Goal: Task Accomplishment & Management: Manage account settings

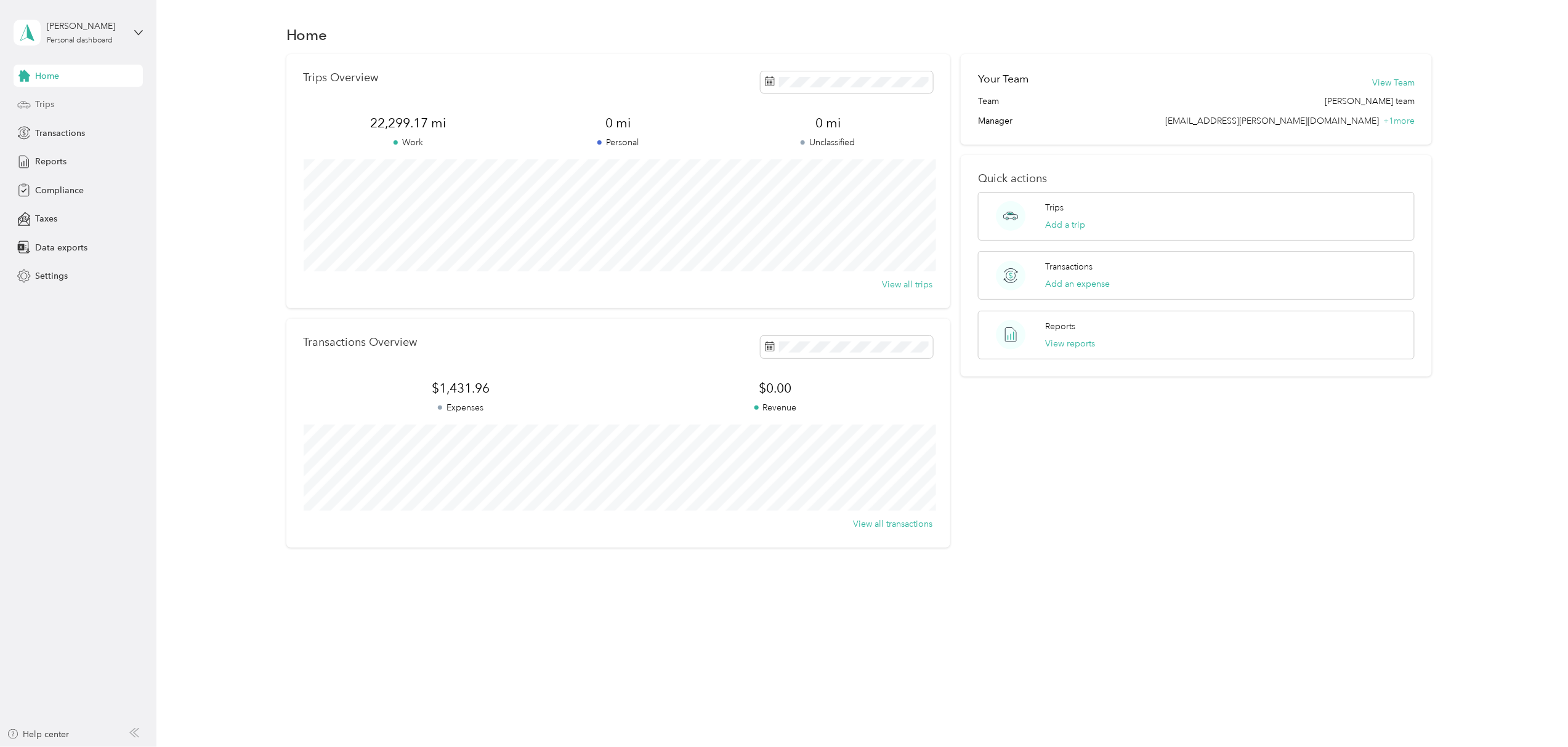
click at [43, 104] on span "Trips" at bounding box center [44, 104] width 19 height 13
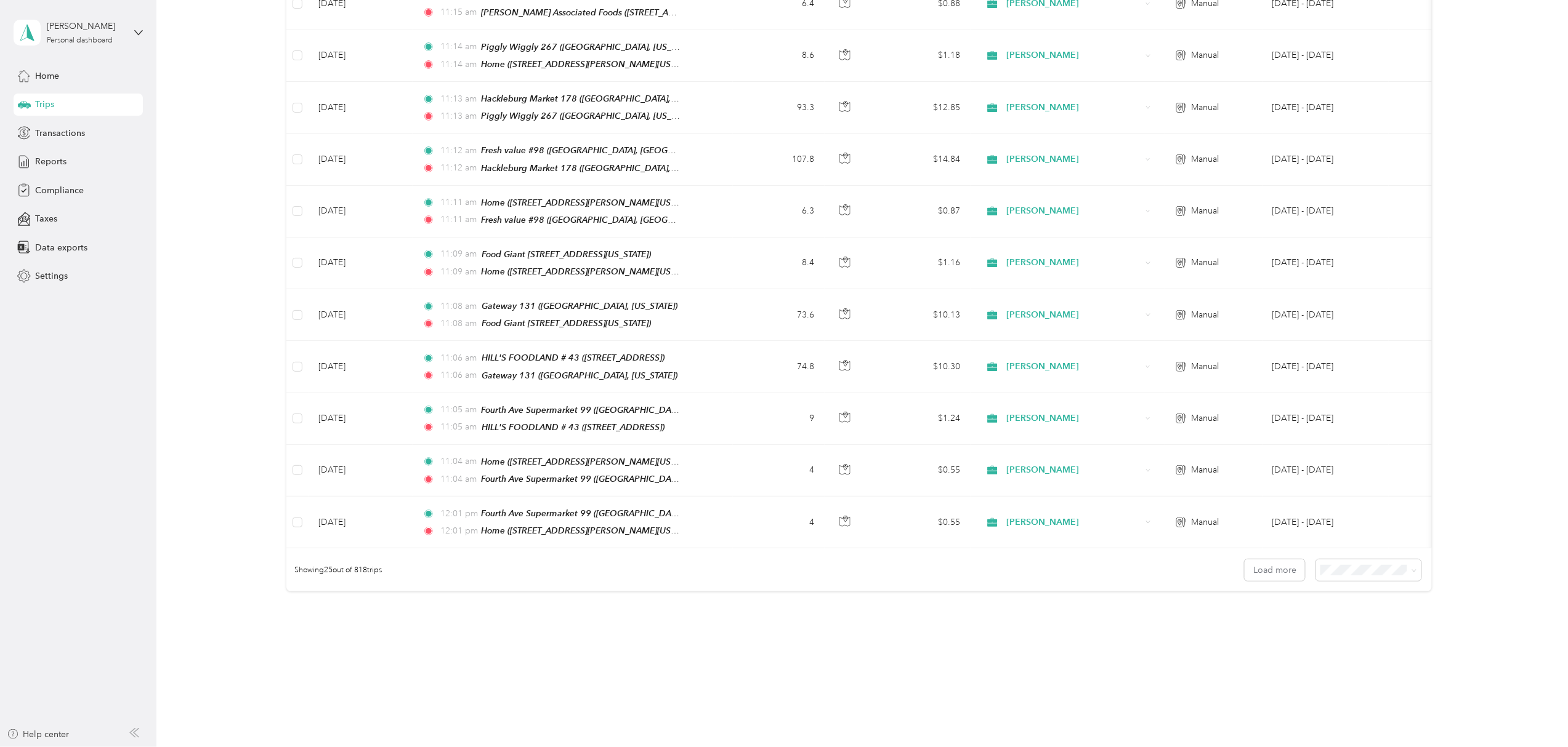
scroll to position [956, 0]
click at [1262, 558] on button "Load more" at bounding box center [1274, 569] width 60 height 21
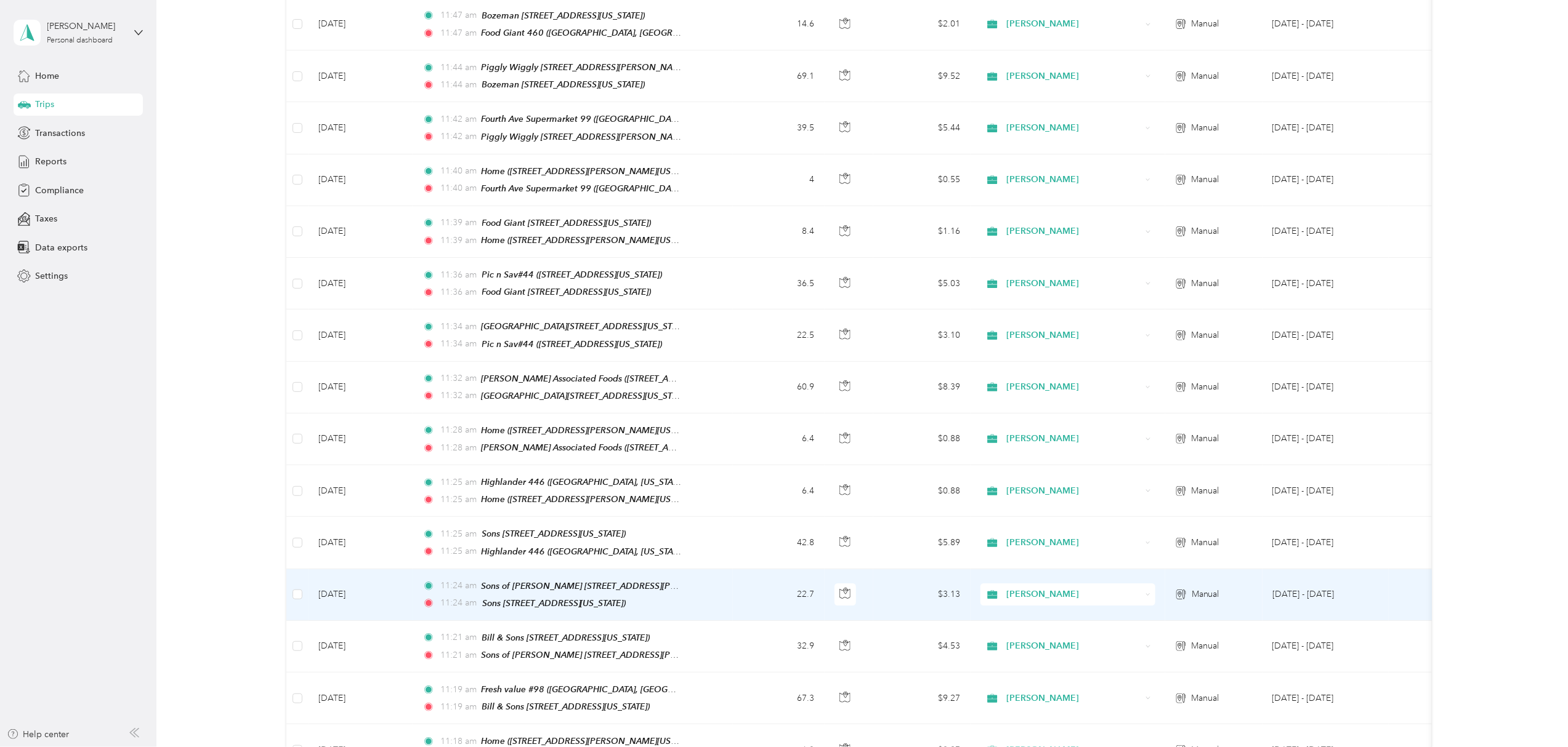
scroll to position [2106, 0]
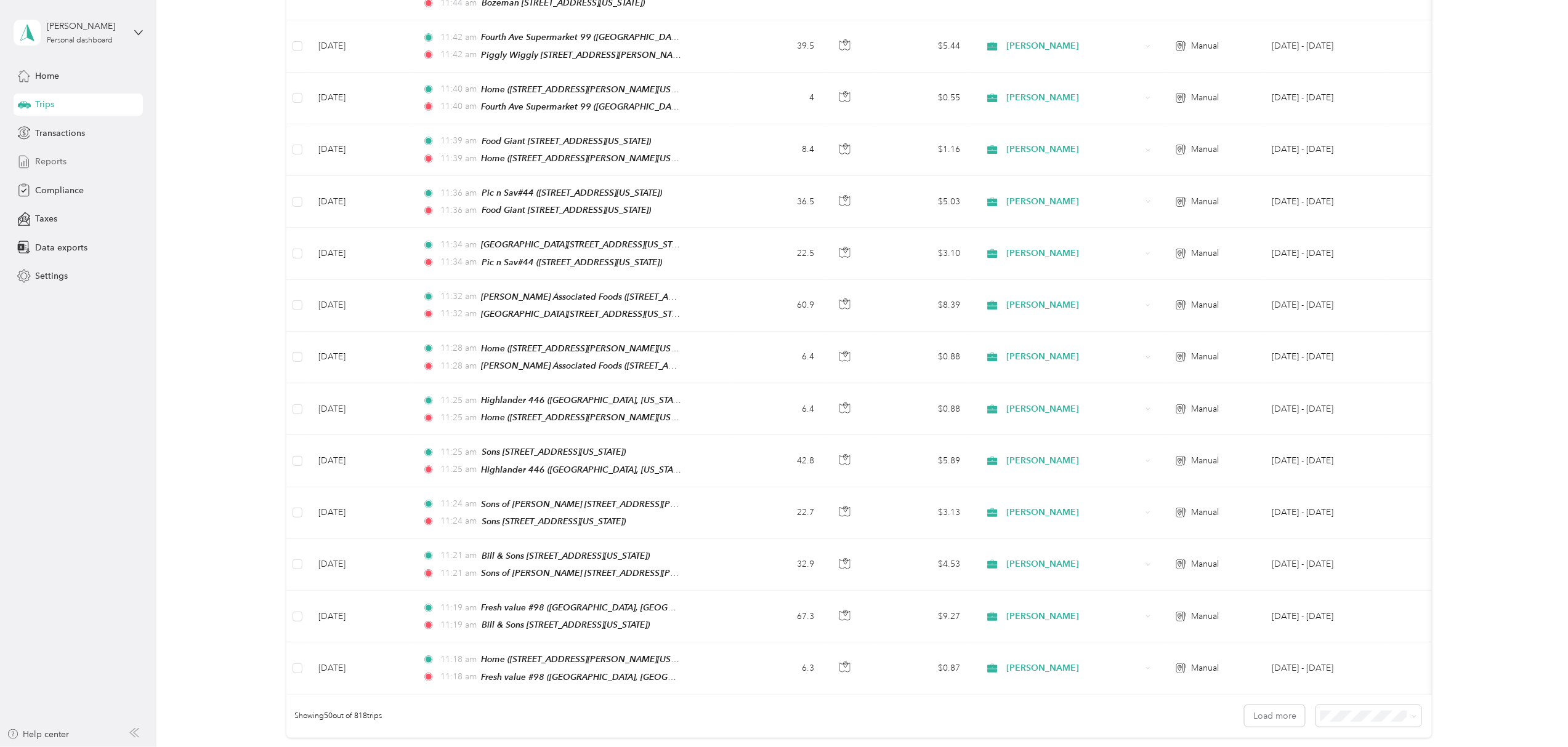
click at [53, 160] on span "Reports" at bounding box center [50, 162] width 31 height 13
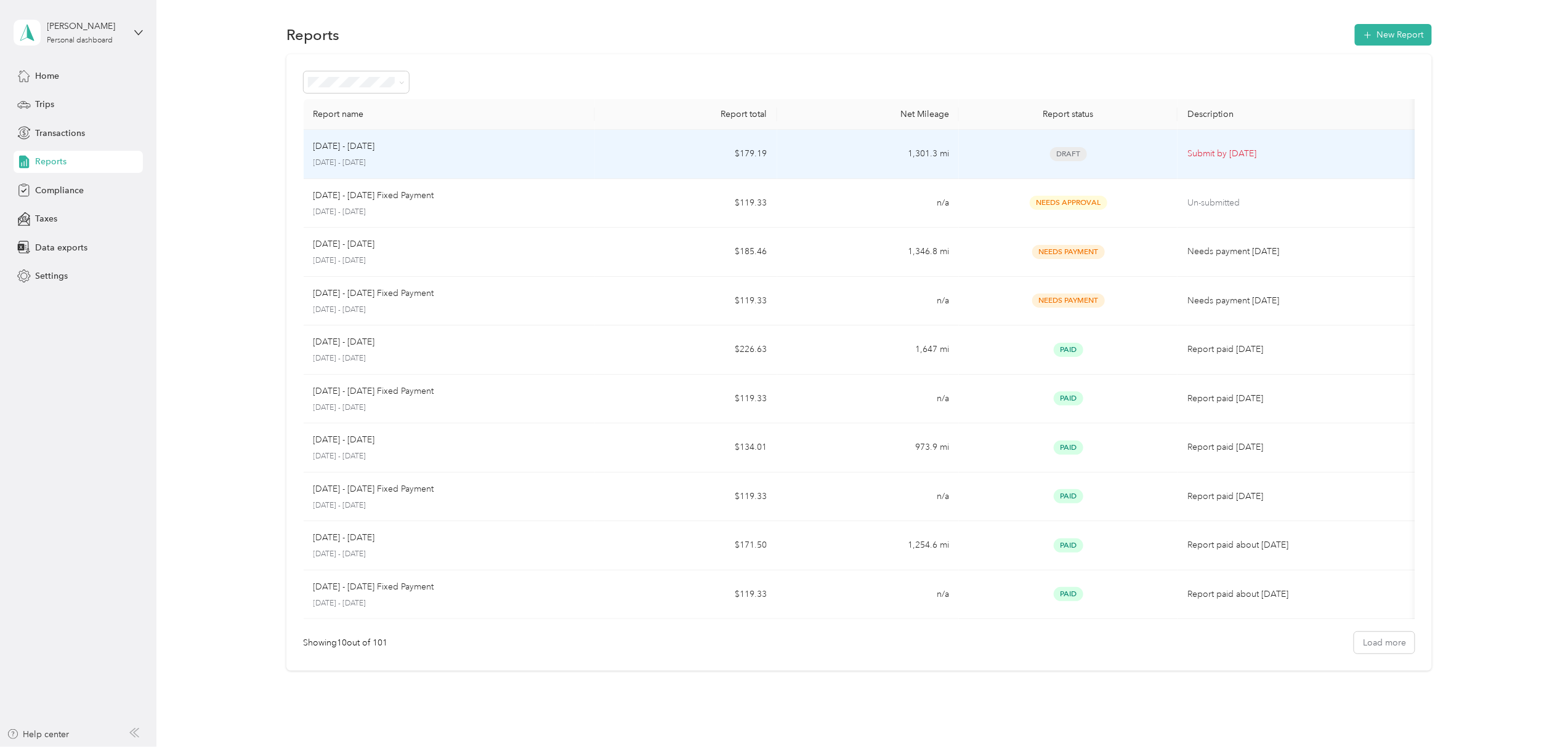
click at [779, 151] on td "1,301.3 mi" at bounding box center [868, 154] width 182 height 49
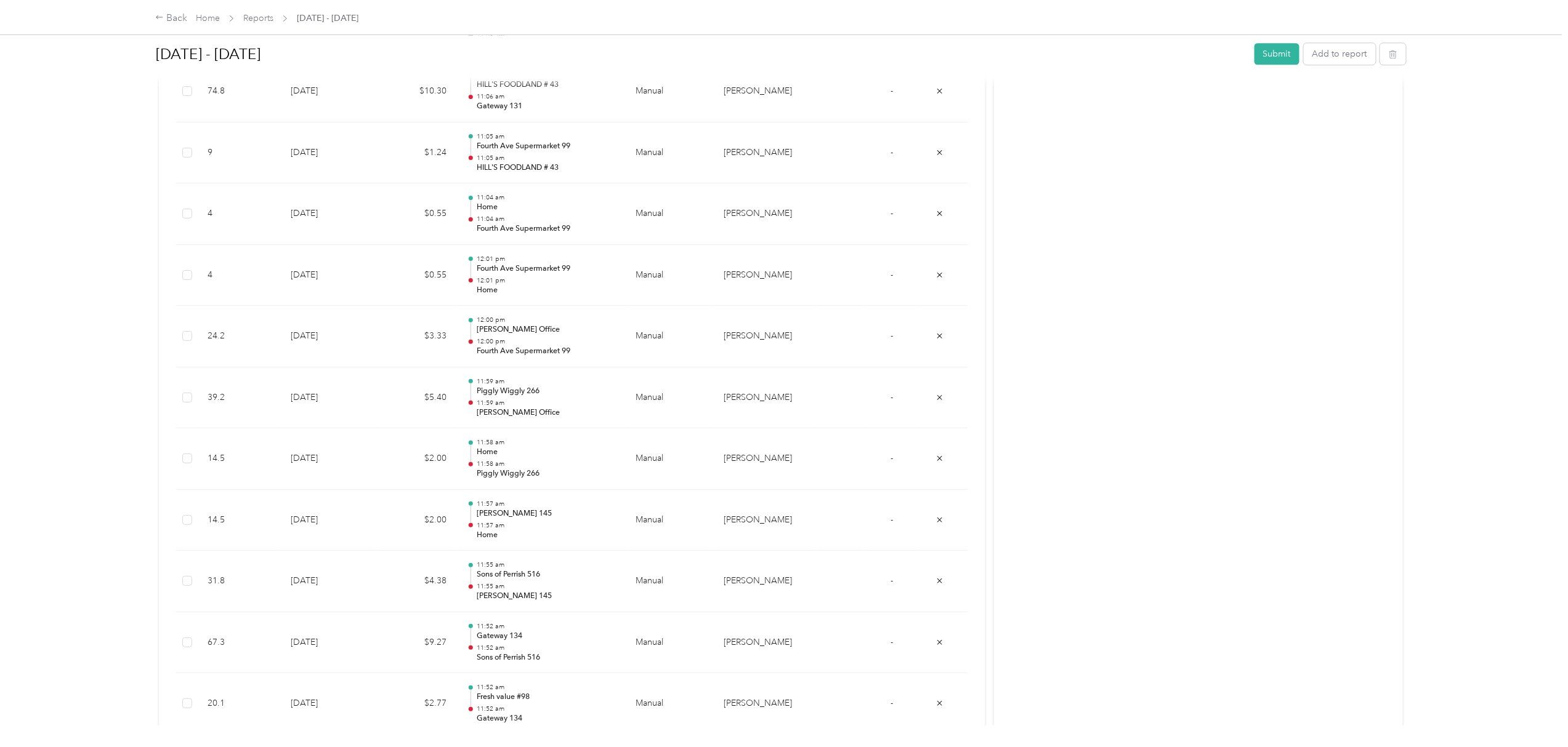
scroll to position [1648, 0]
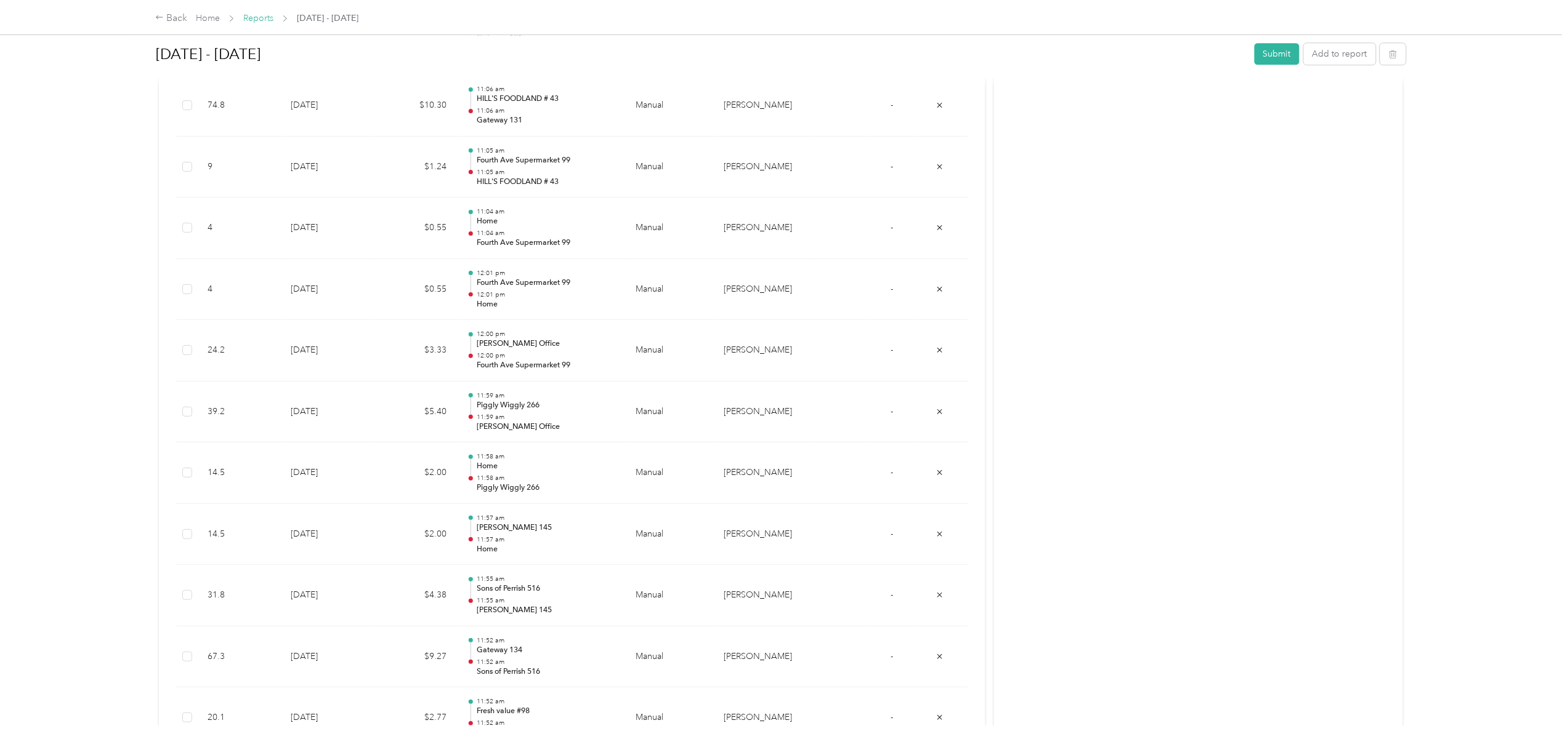
click at [251, 15] on link "Reports" at bounding box center [258, 18] width 31 height 11
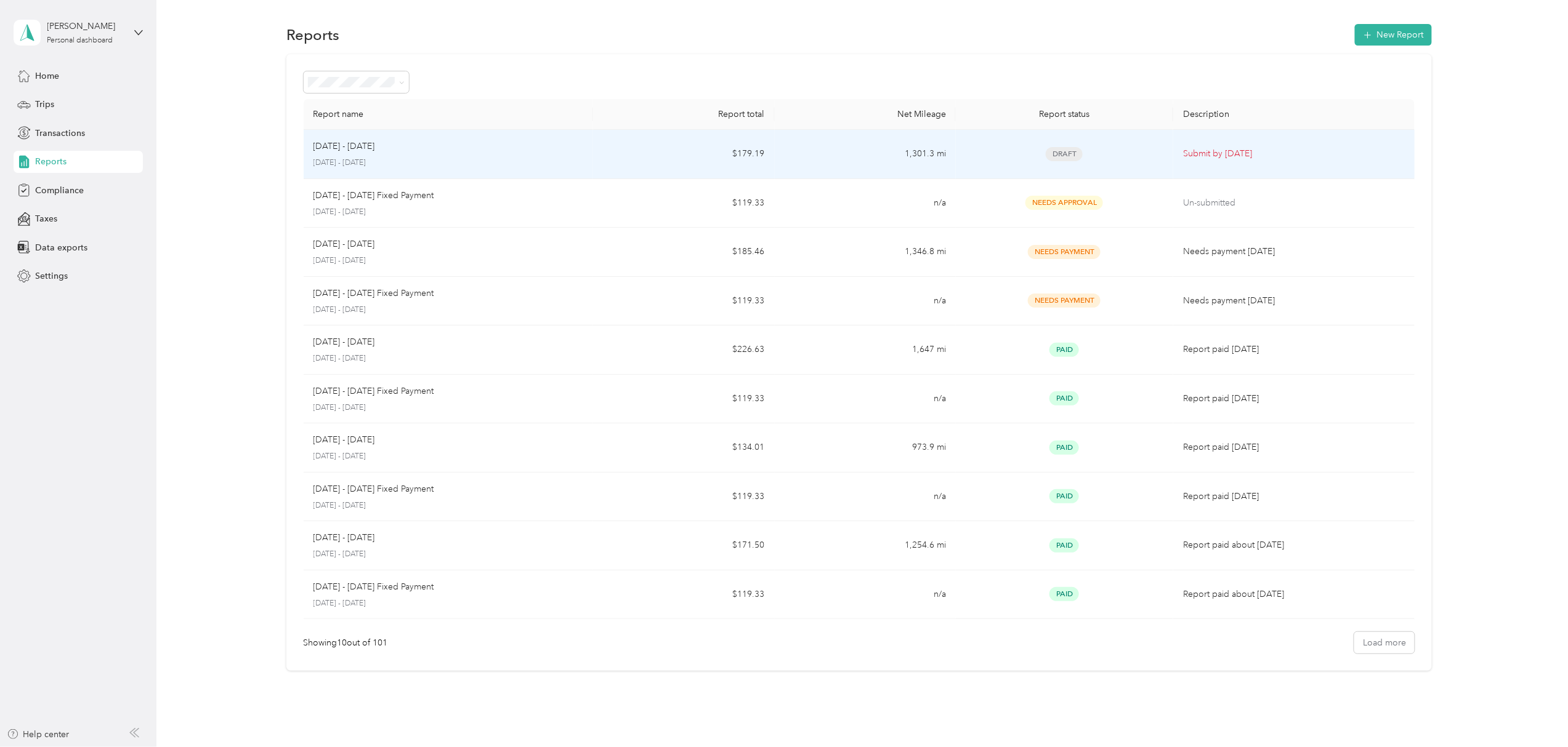
click at [402, 151] on div "[DATE] - [DATE]" at bounding box center [449, 146] width 270 height 13
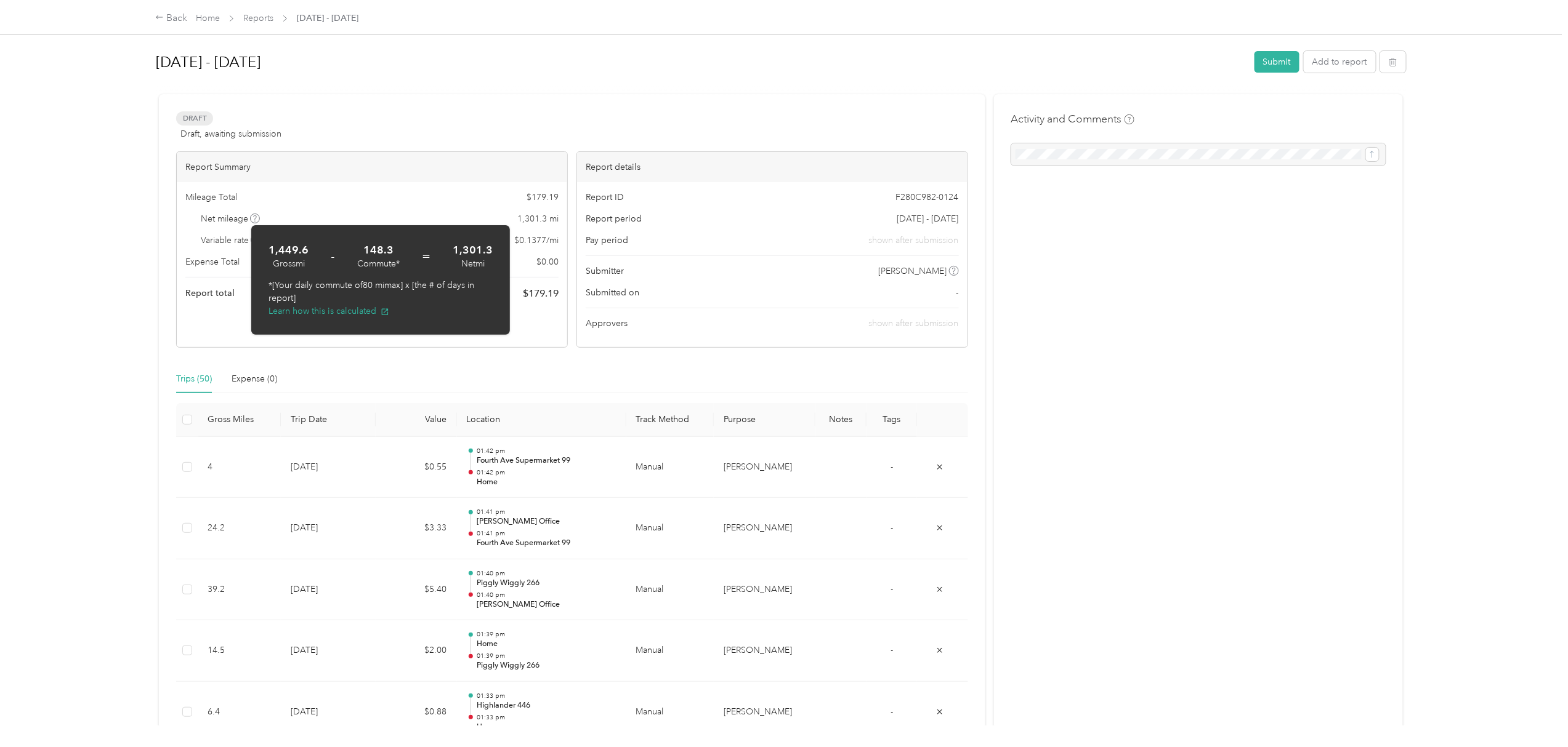
click at [256, 216] on icon at bounding box center [255, 218] width 6 height 6
